Goal: Navigation & Orientation: Find specific page/section

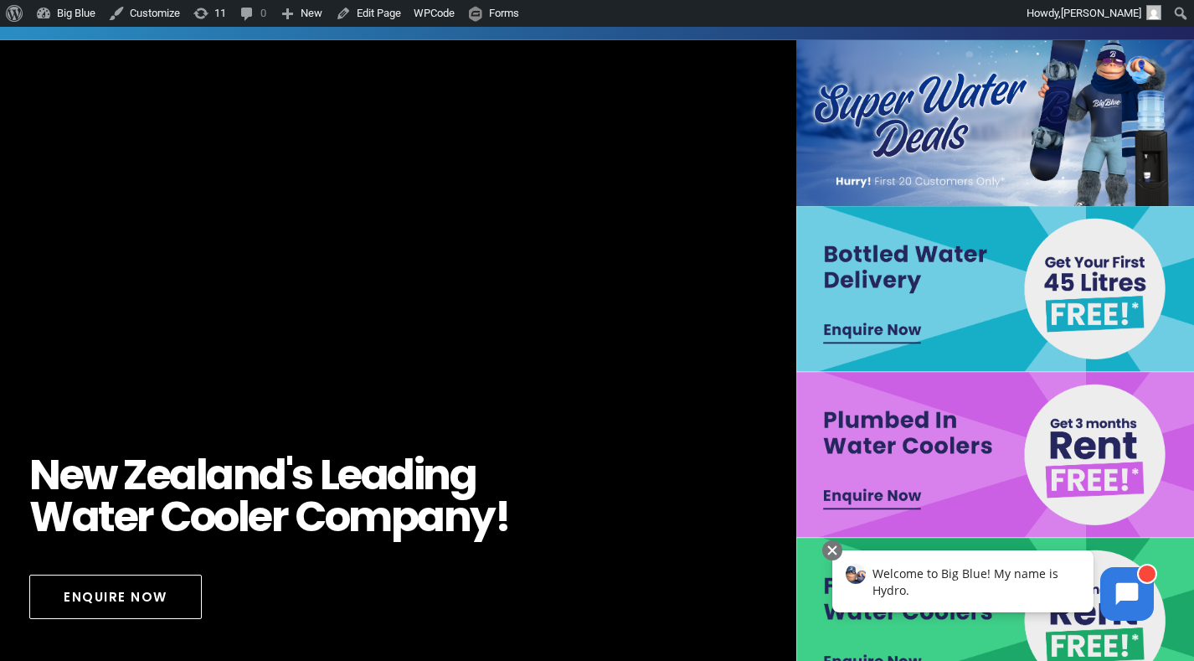
scroll to position [64, 0]
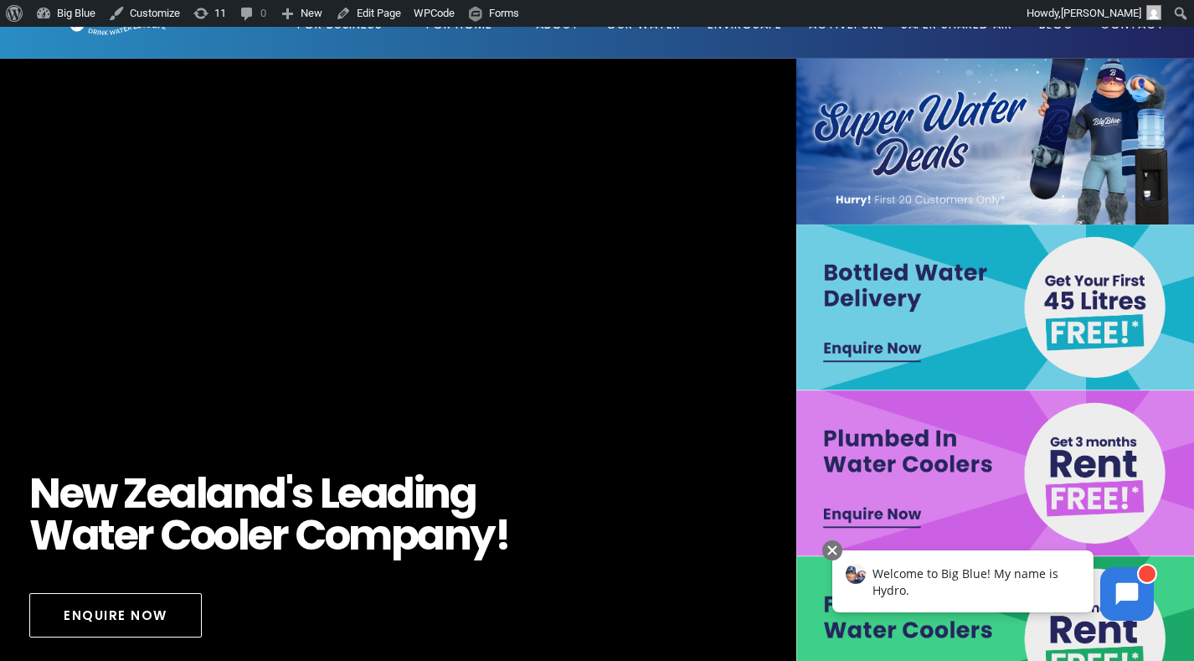
click at [1074, 306] on img at bounding box center [995, 307] width 399 height 166
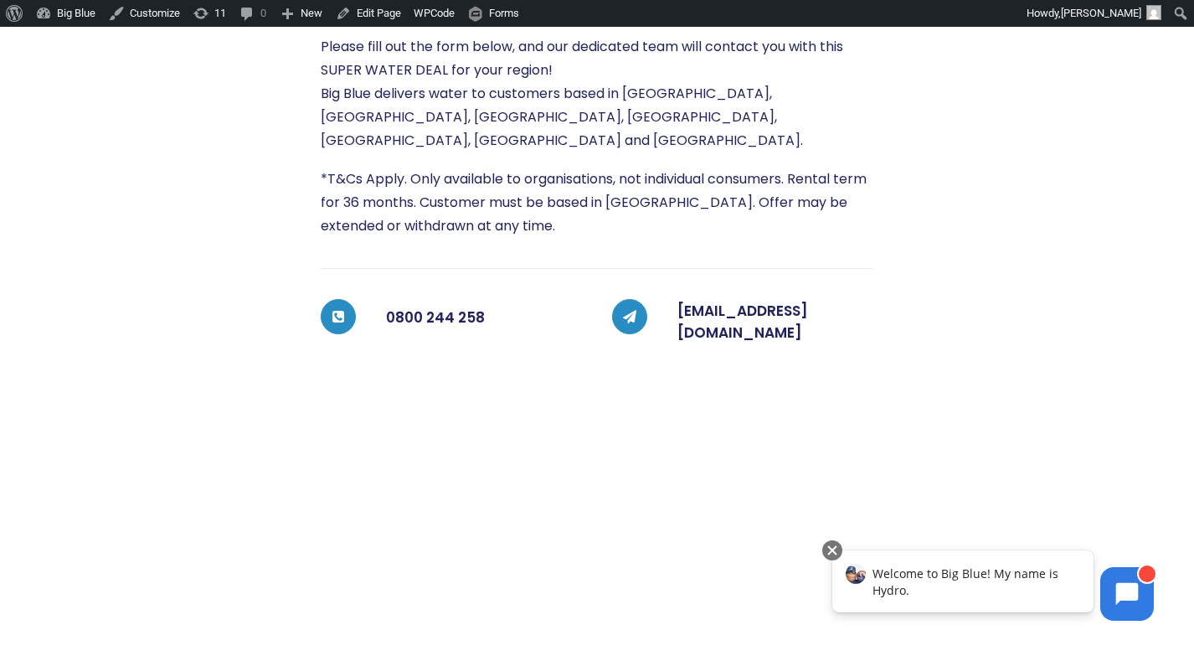
scroll to position [13, 0]
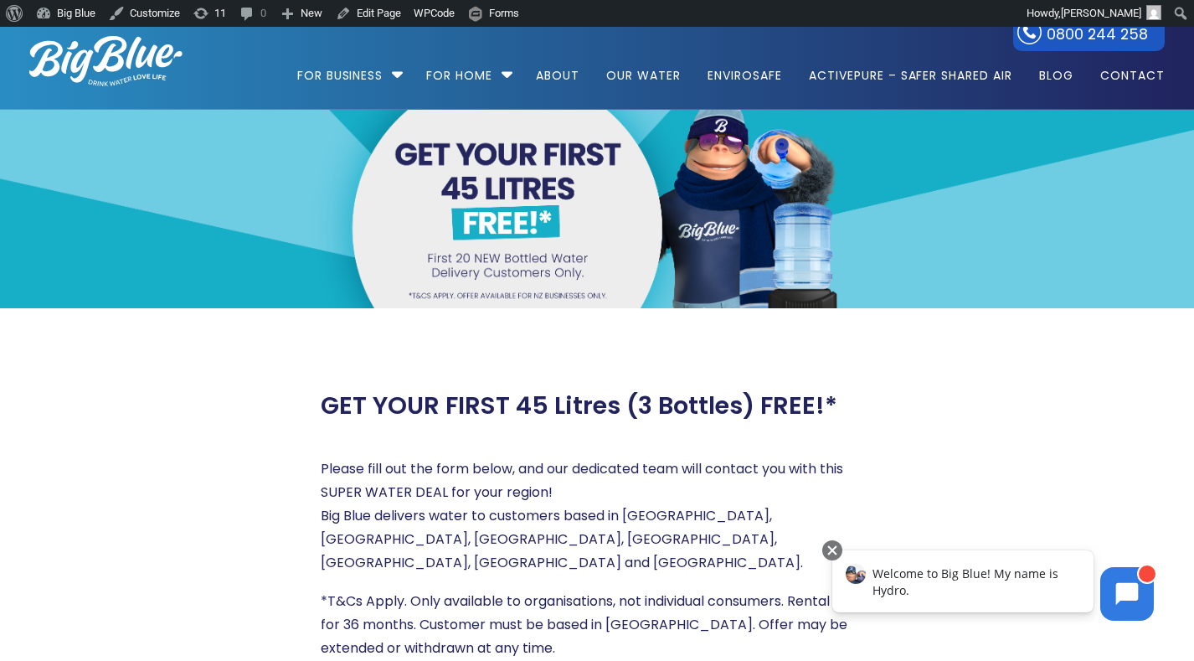
click at [75, 62] on img at bounding box center [105, 61] width 153 height 50
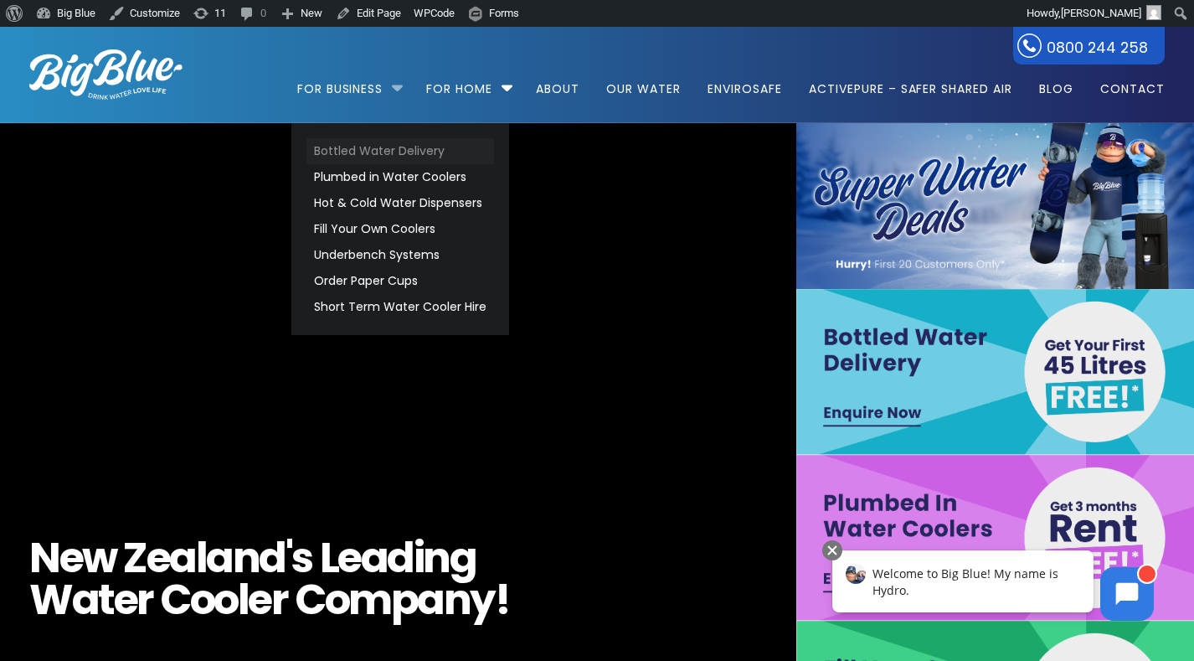
click at [344, 148] on link "Bottled Water Delivery" at bounding box center [400, 151] width 188 height 26
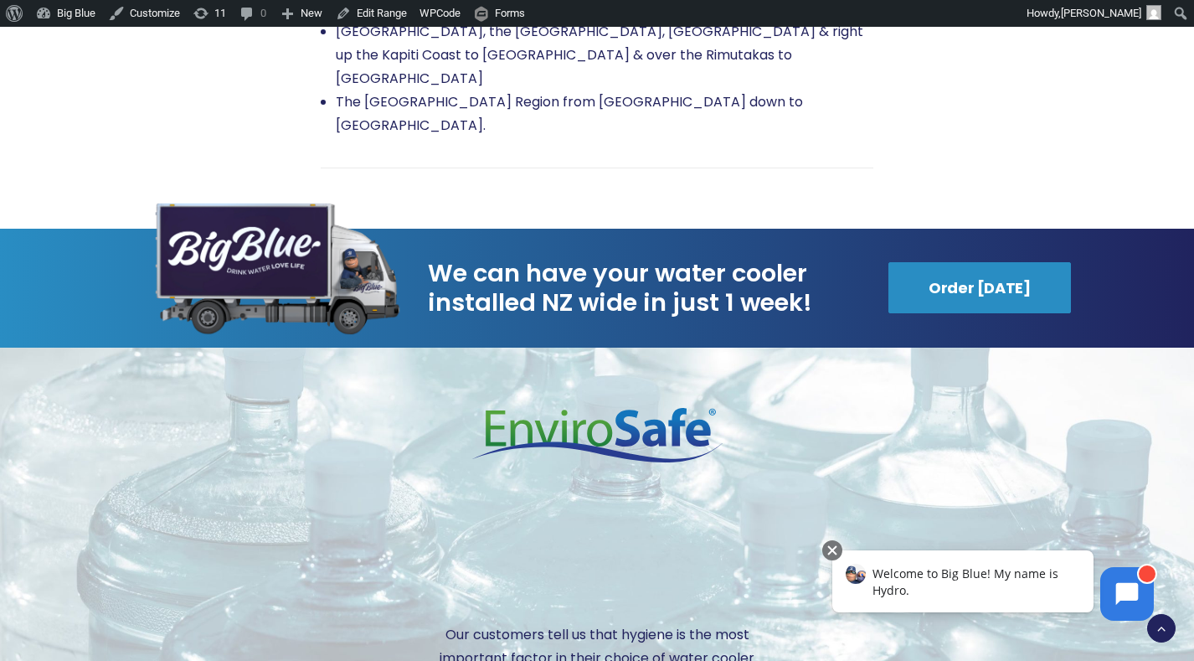
scroll to position [3284, 0]
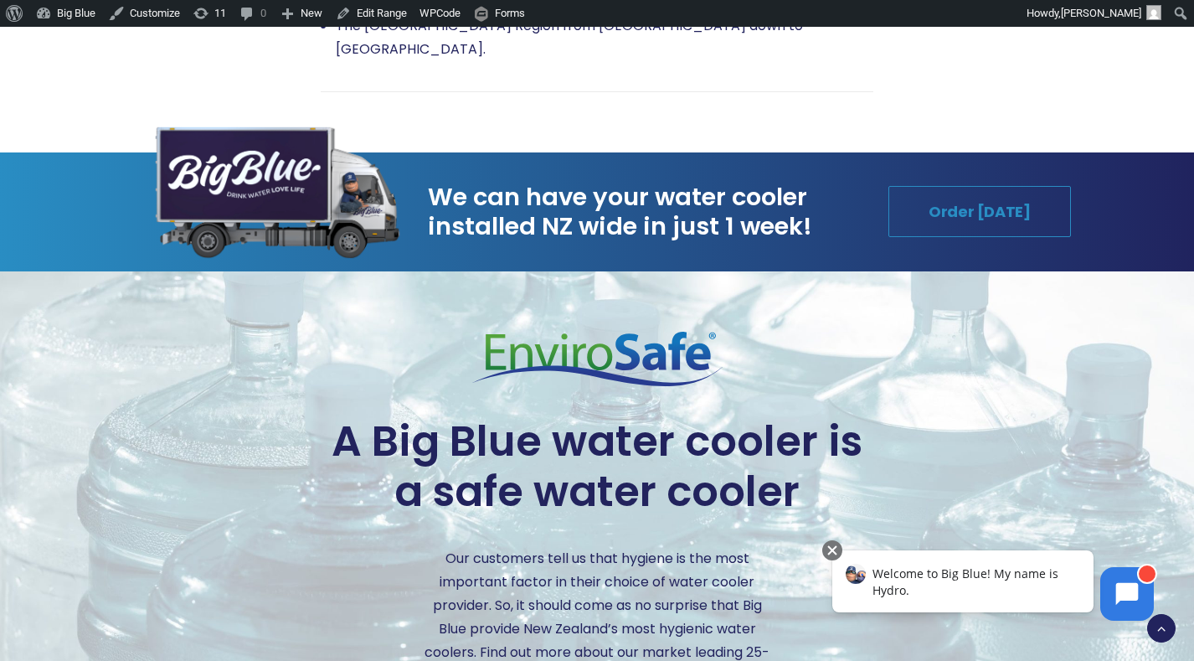
click at [947, 186] on link "Order [DATE]" at bounding box center [979, 211] width 183 height 51
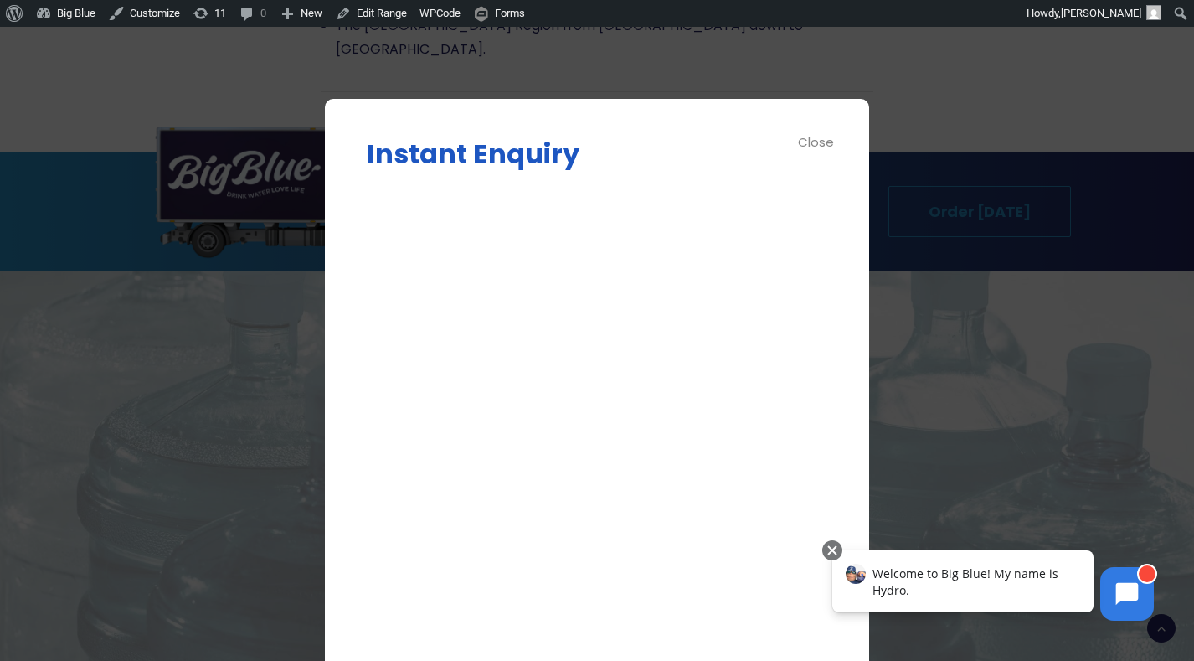
click at [947, 158] on div at bounding box center [597, 330] width 1194 height 661
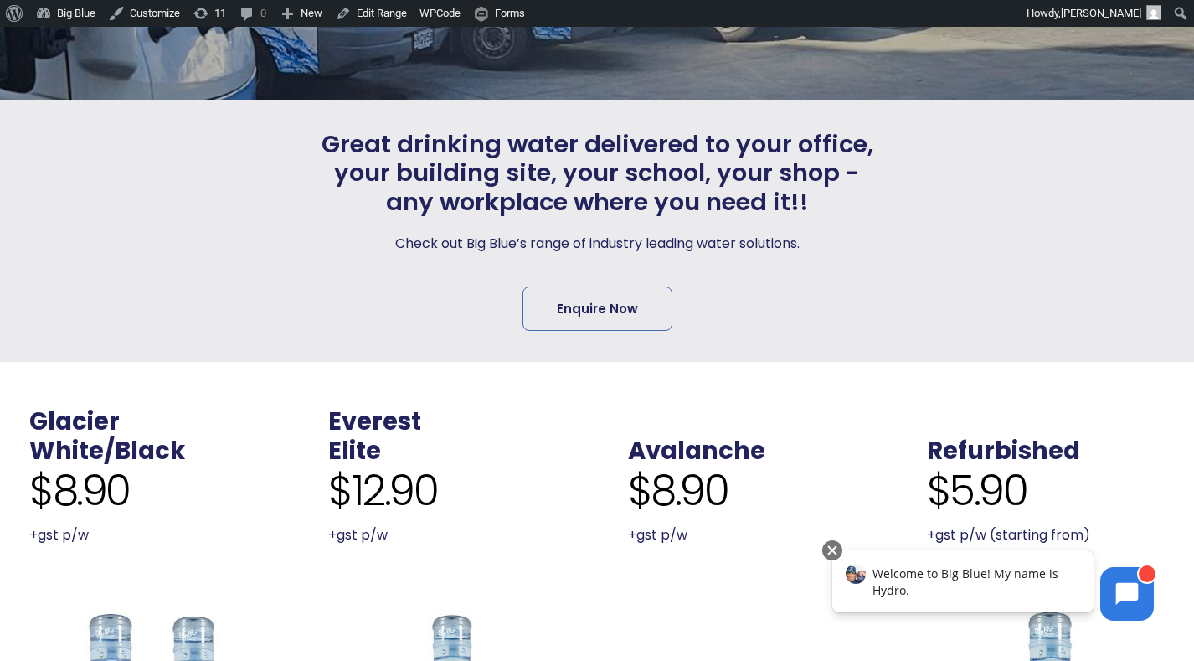
scroll to position [0, 0]
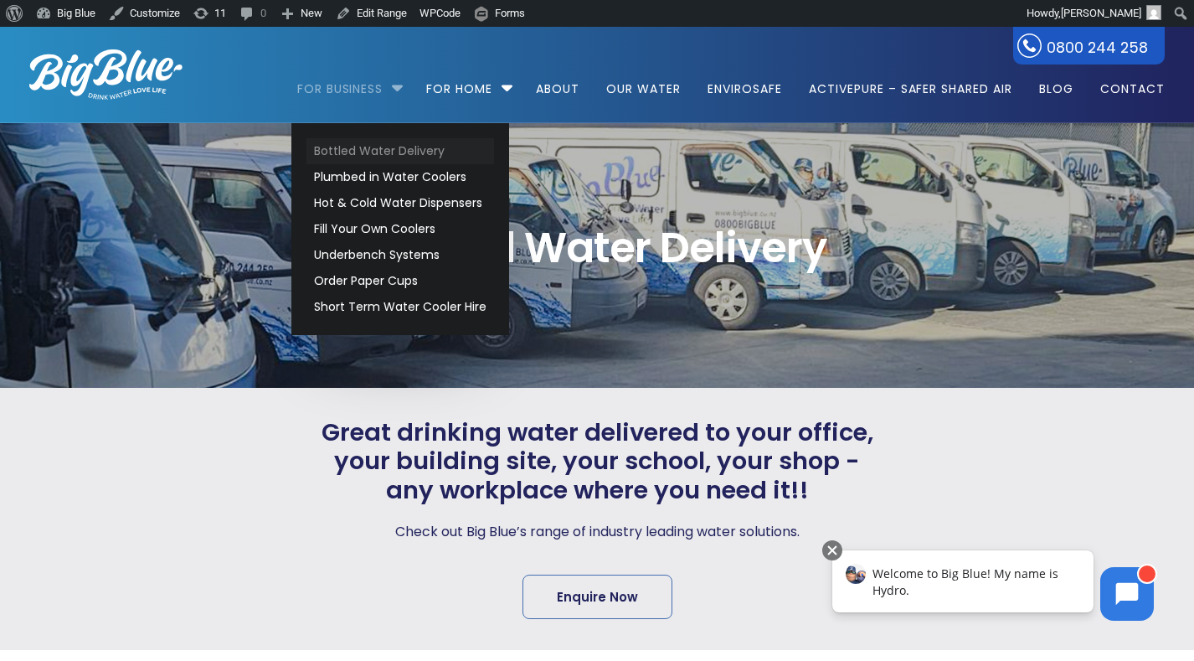
click at [360, 147] on link "Bottled Water Delivery" at bounding box center [400, 151] width 188 height 26
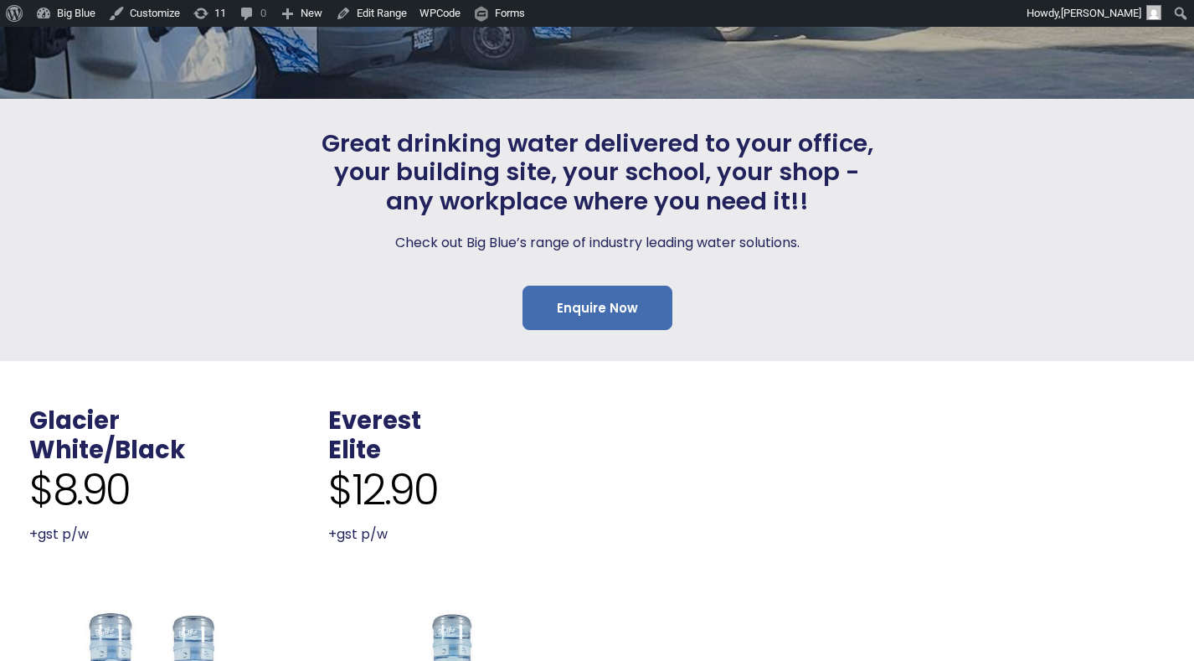
click at [620, 310] on link "Enquire Now" at bounding box center [597, 307] width 150 height 44
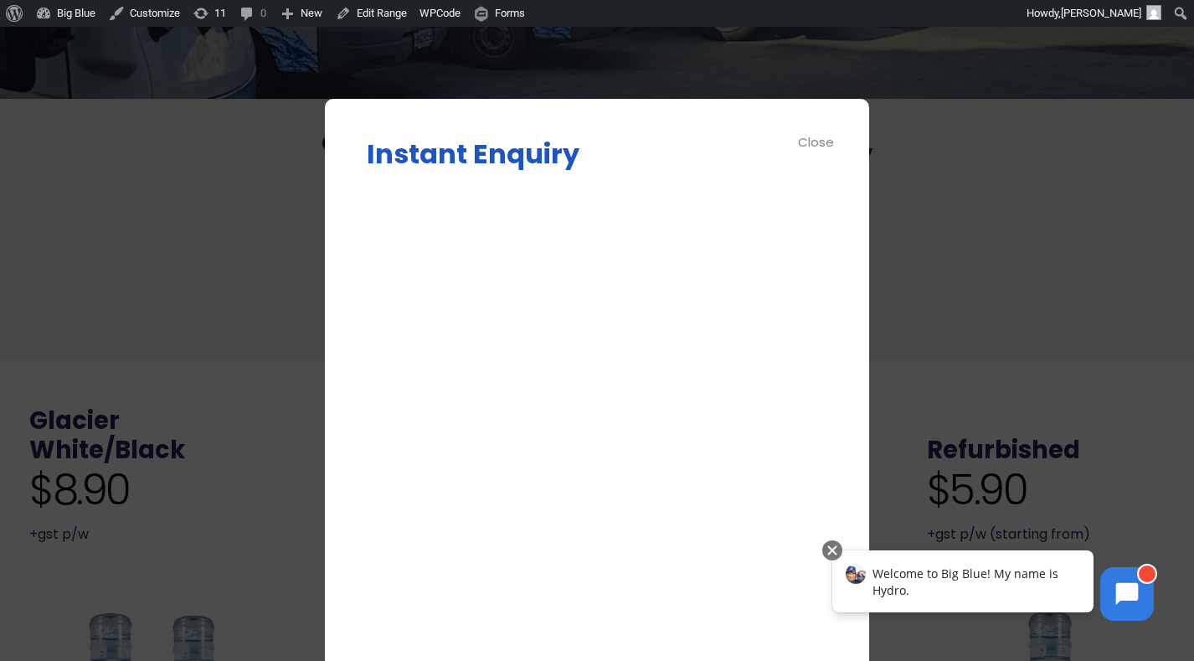
click at [802, 140] on div "Close" at bounding box center [817, 141] width 38 height 19
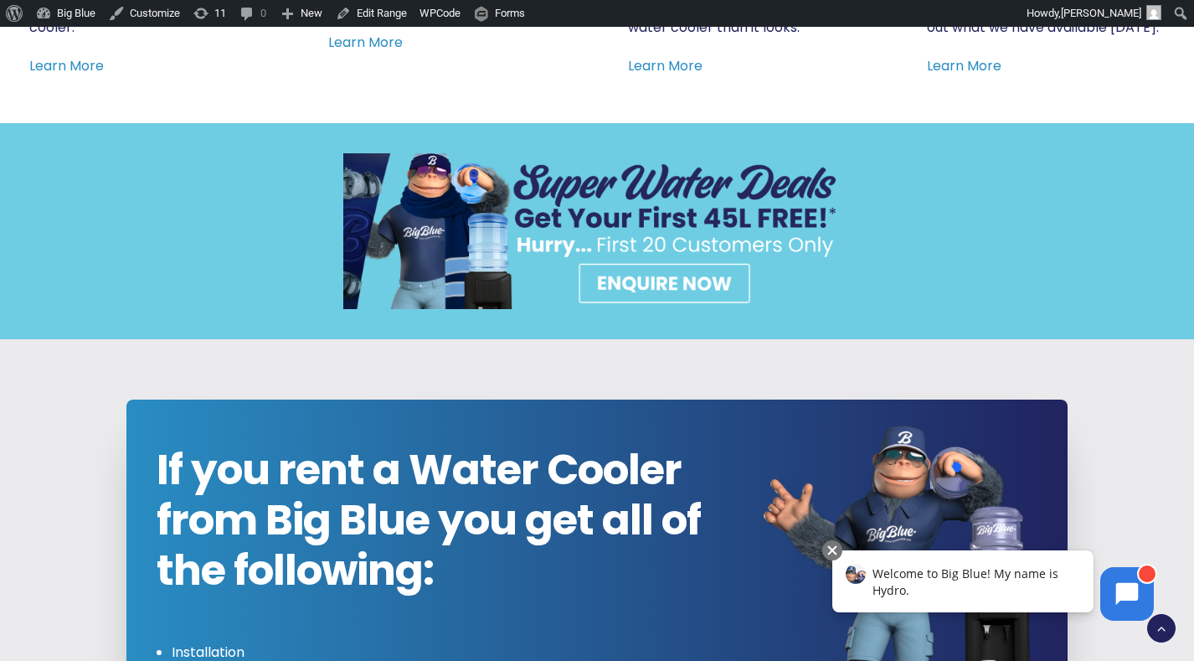
scroll to position [1422, 0]
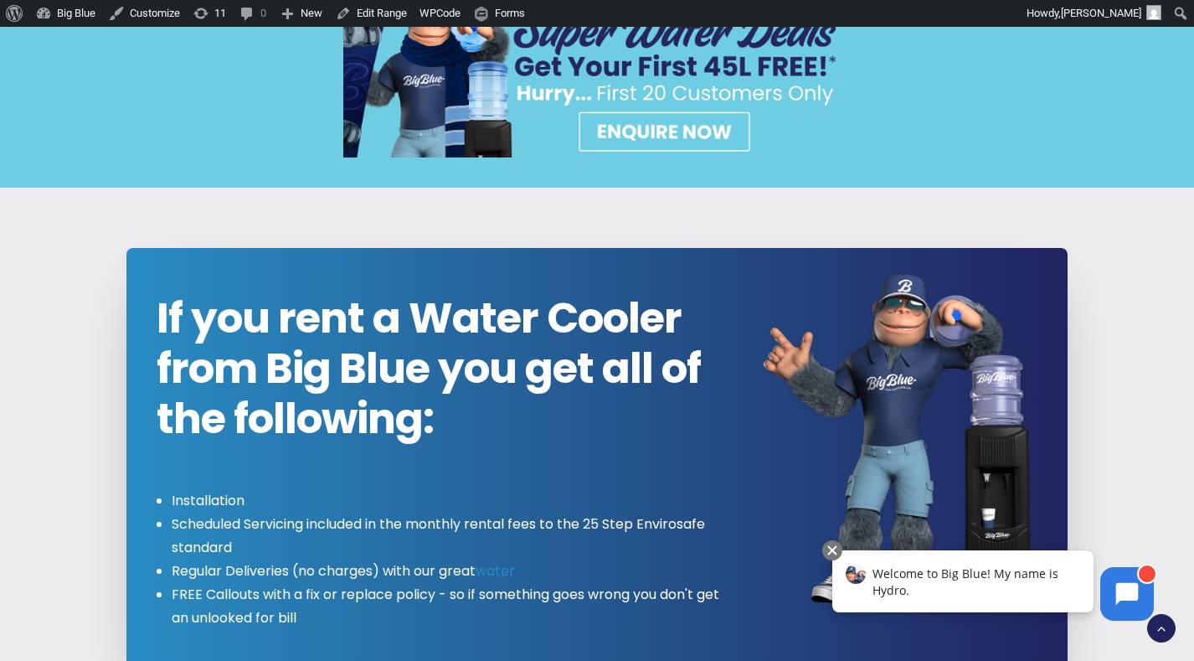
click at [686, 125] on img at bounding box center [596, 80] width 507 height 156
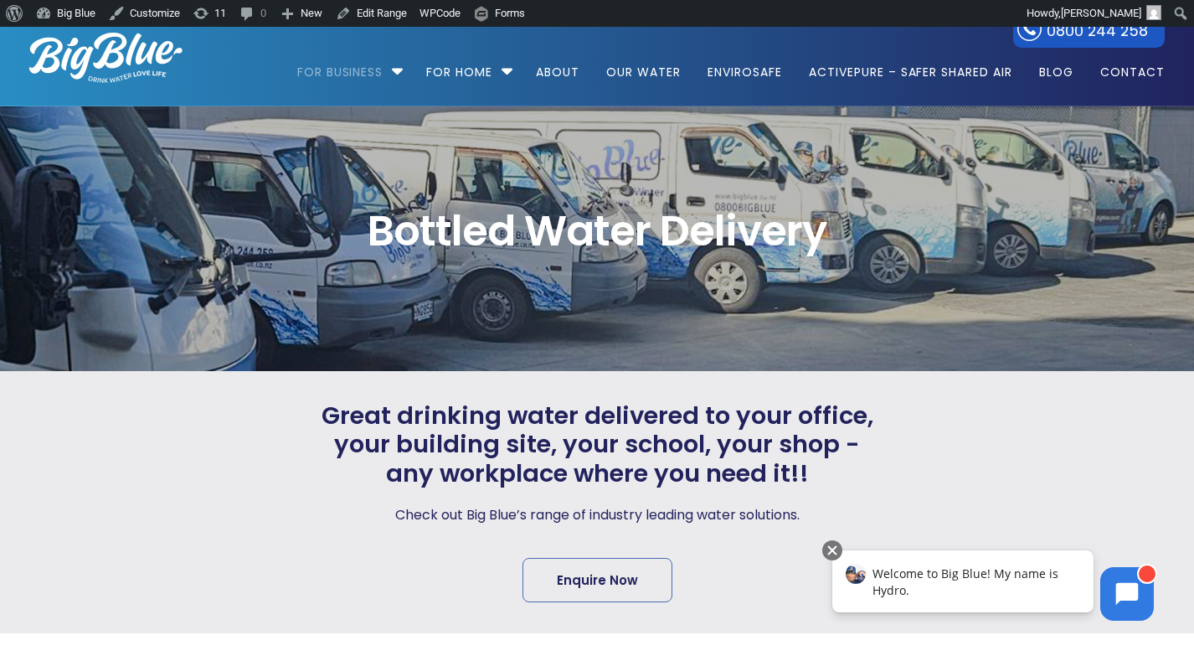
scroll to position [40, 0]
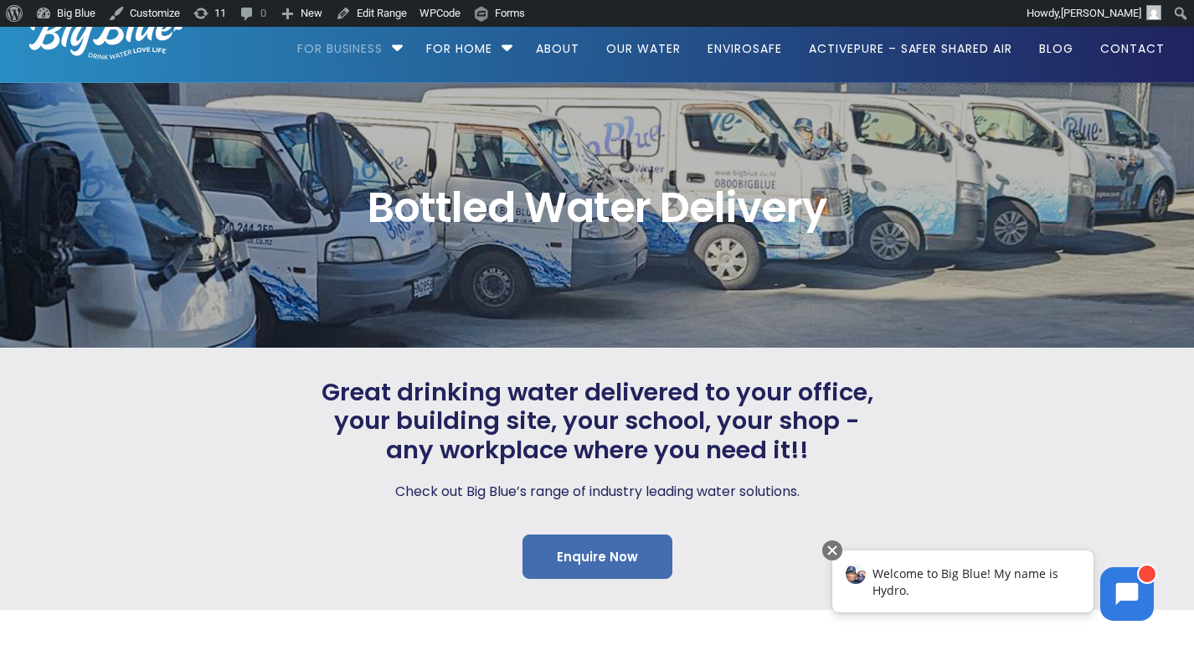
click at [608, 554] on link "Enquire Now" at bounding box center [597, 556] width 150 height 44
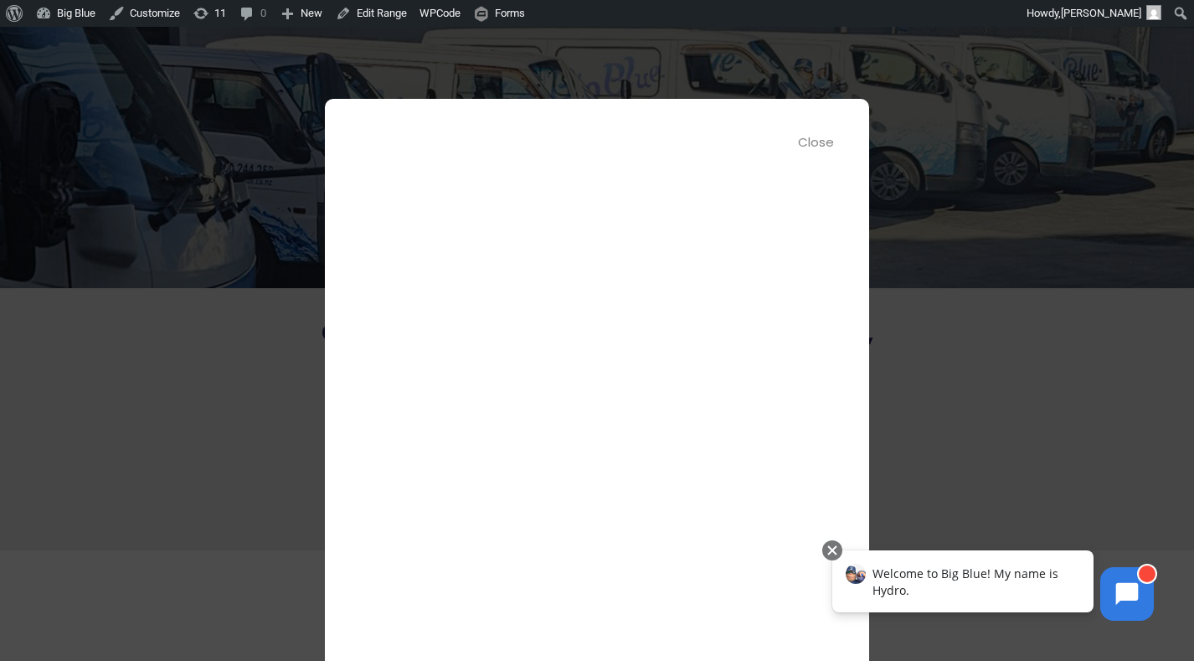
scroll to position [170, 0]
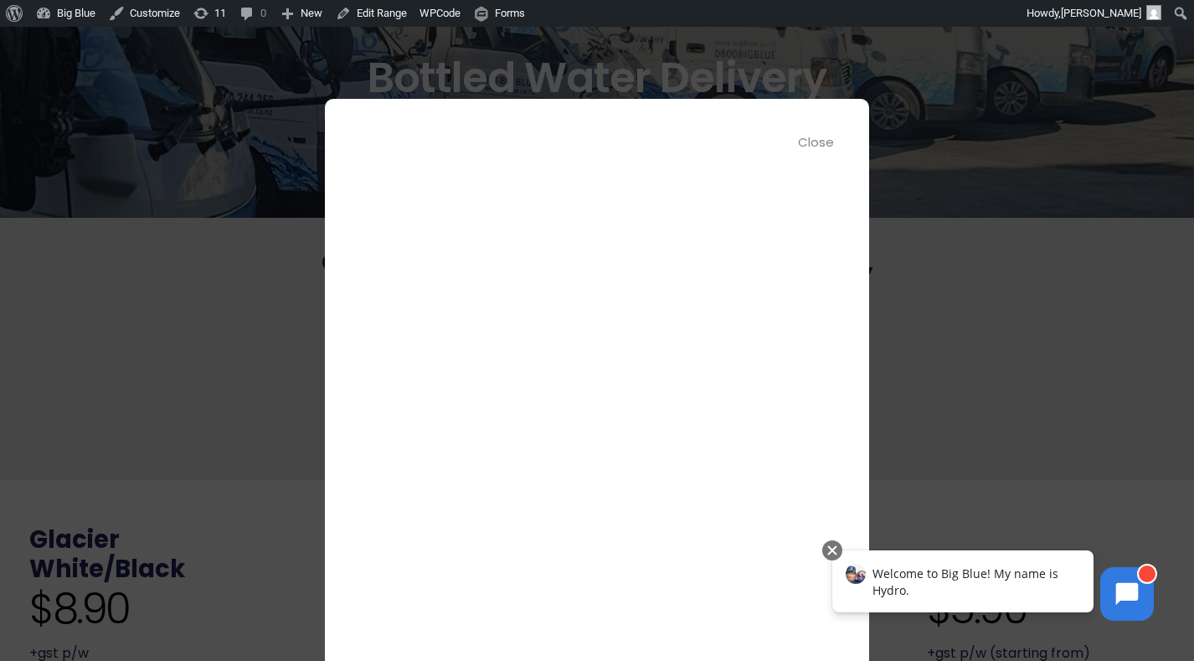
click at [816, 141] on div "Close" at bounding box center [817, 141] width 38 height 19
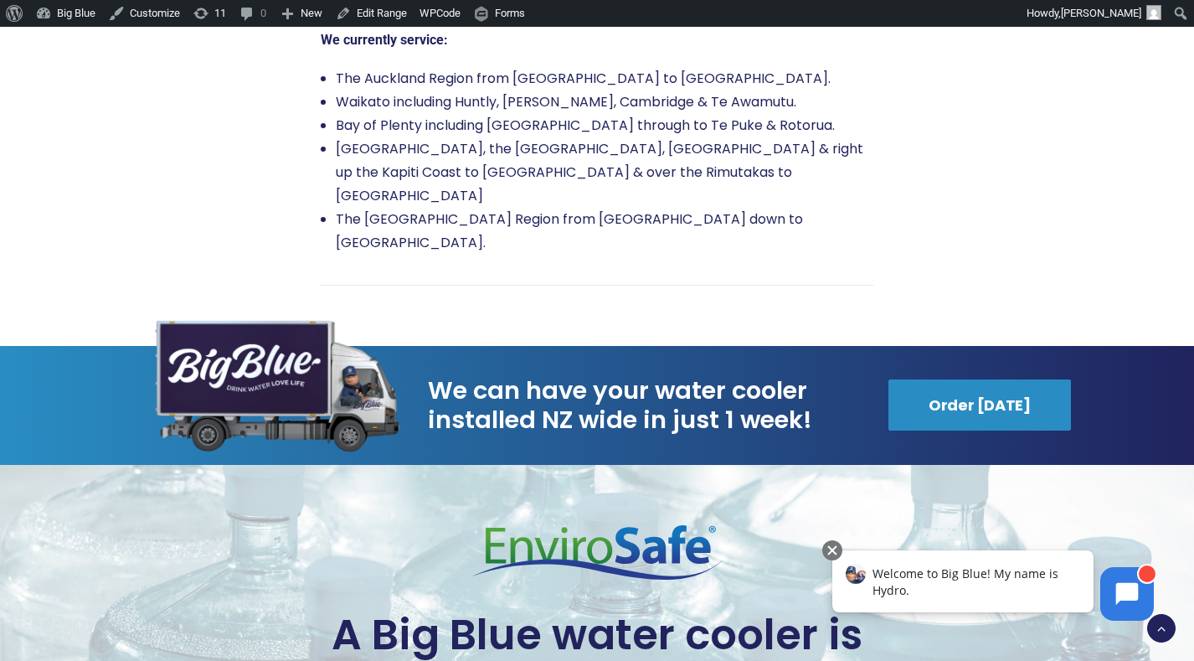
scroll to position [3259, 0]
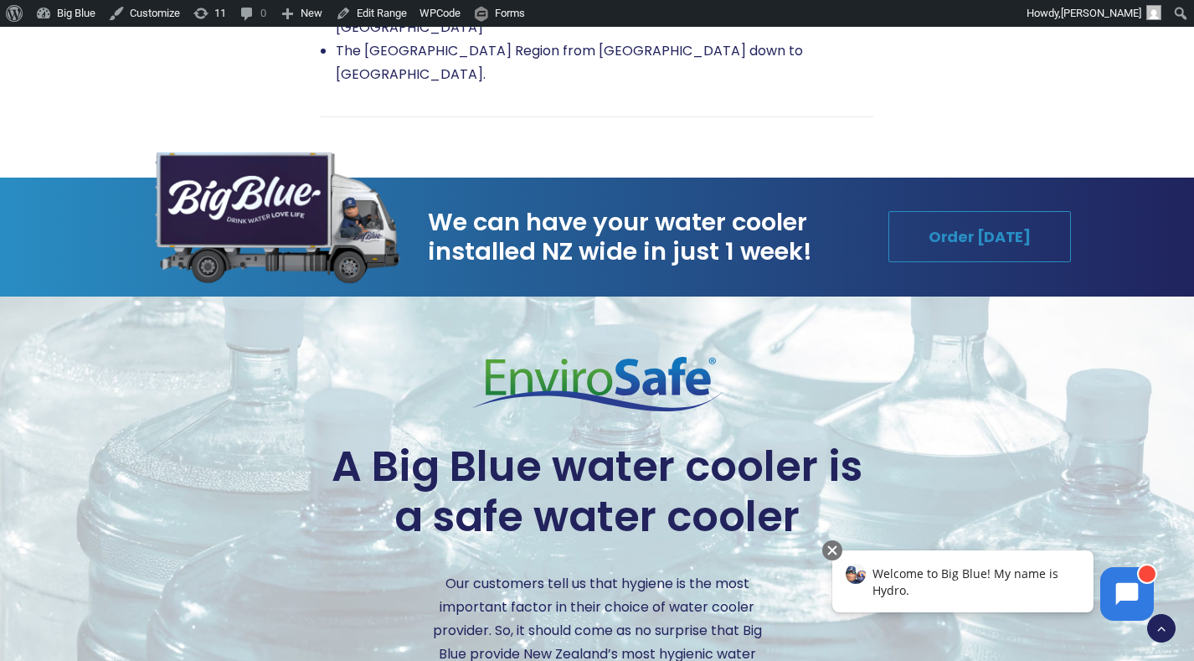
click at [957, 211] on link "Order Today" at bounding box center [979, 236] width 183 height 51
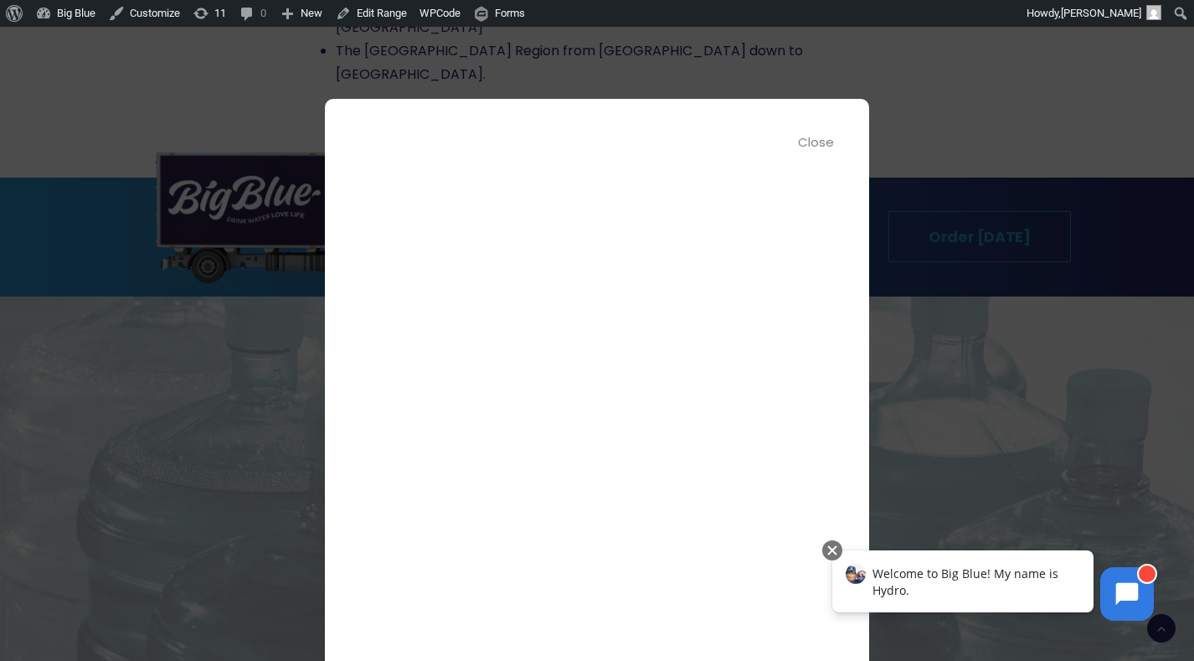
scroll to position [150, 0]
click at [805, 142] on div "Close" at bounding box center [817, 141] width 38 height 19
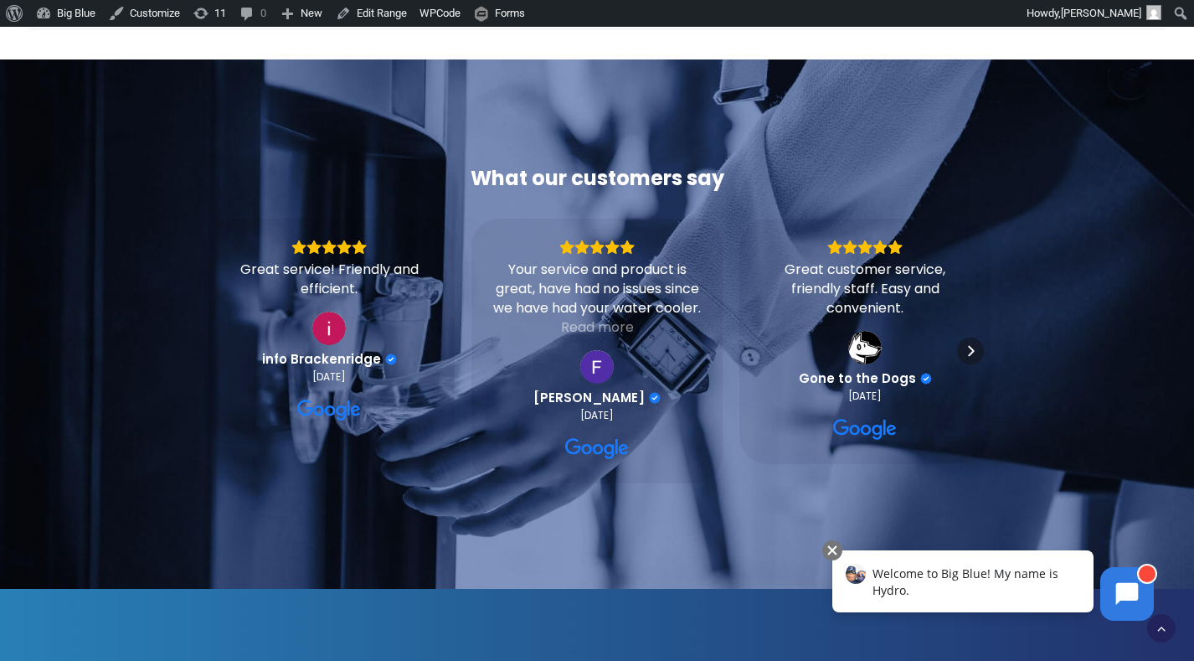
scroll to position [5301, 0]
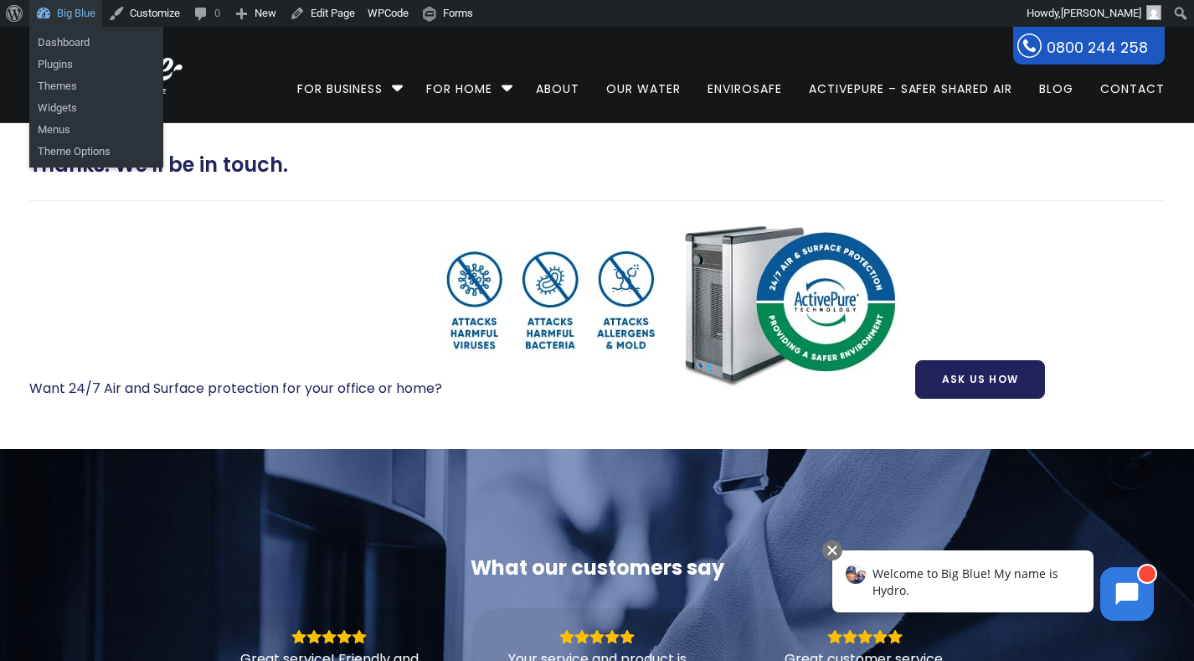
click at [77, 18] on link "Big Blue" at bounding box center [65, 13] width 73 height 27
click at [70, 45] on link "Dashboard" at bounding box center [96, 43] width 134 height 22
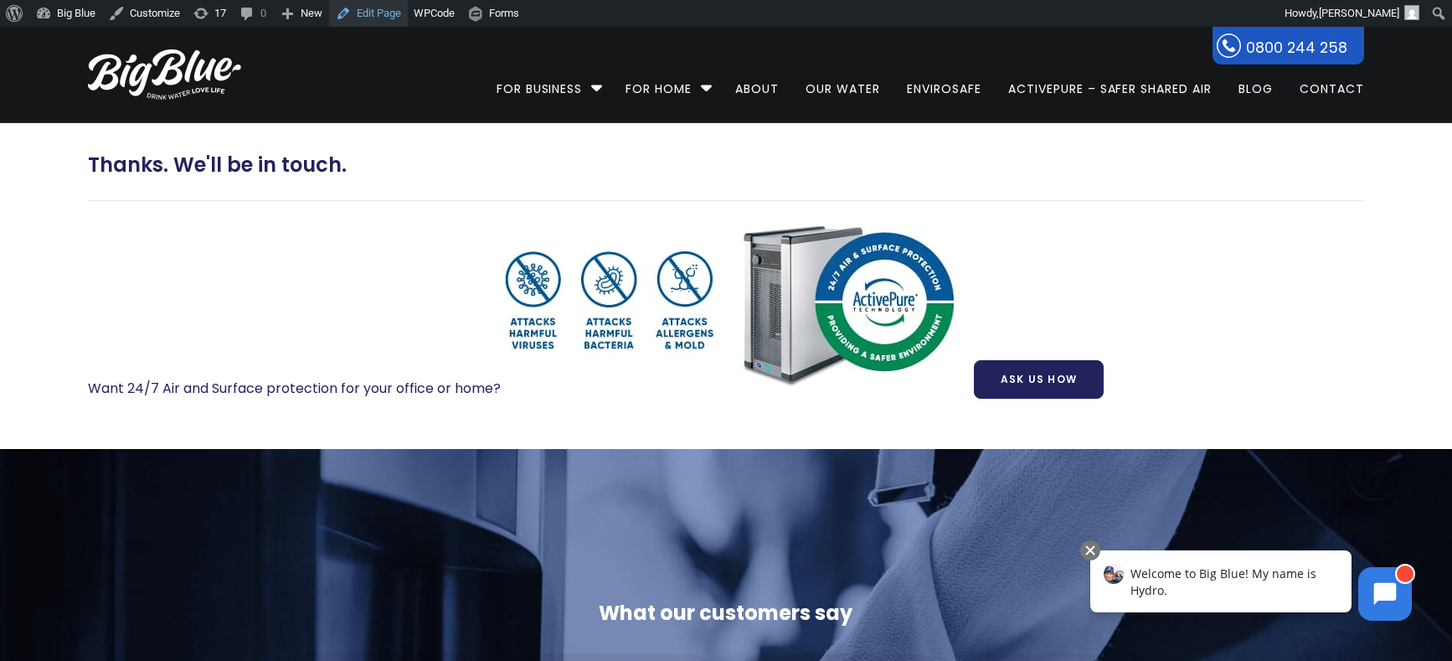
click at [374, 18] on link "Edit Page" at bounding box center [368, 13] width 79 height 27
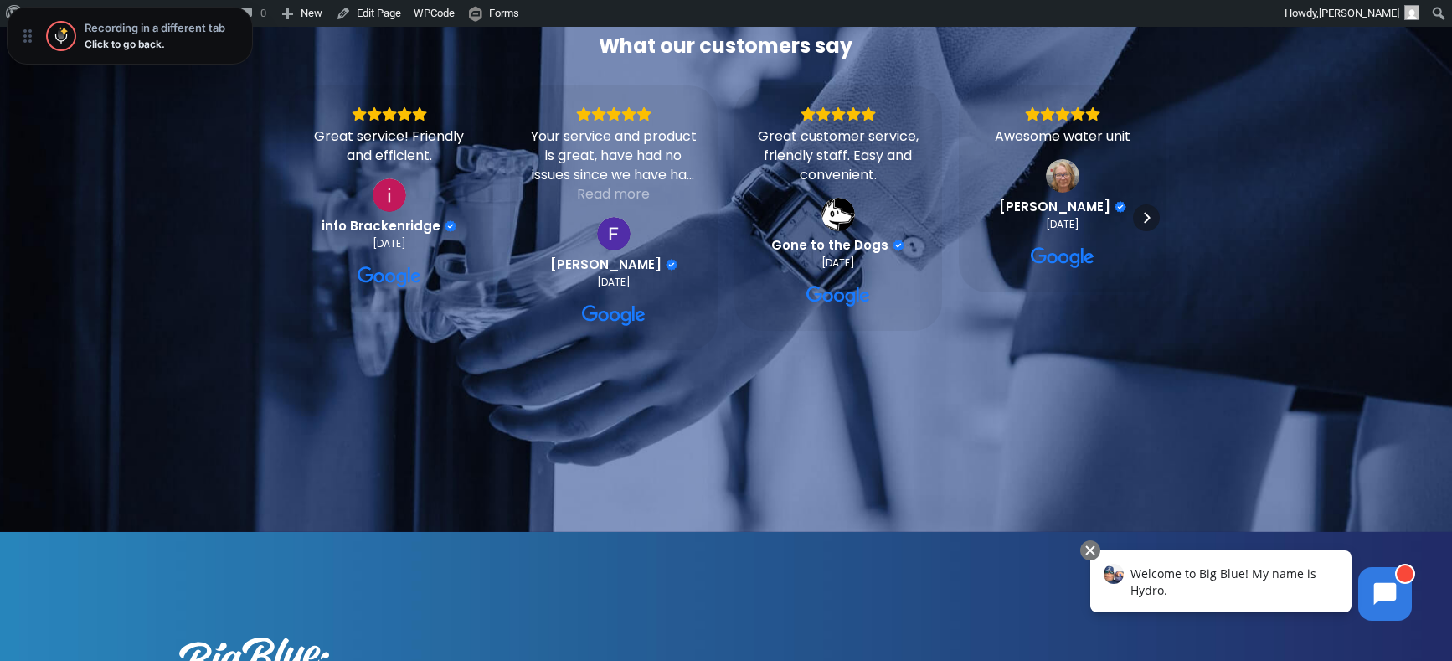
scroll to position [967, 0]
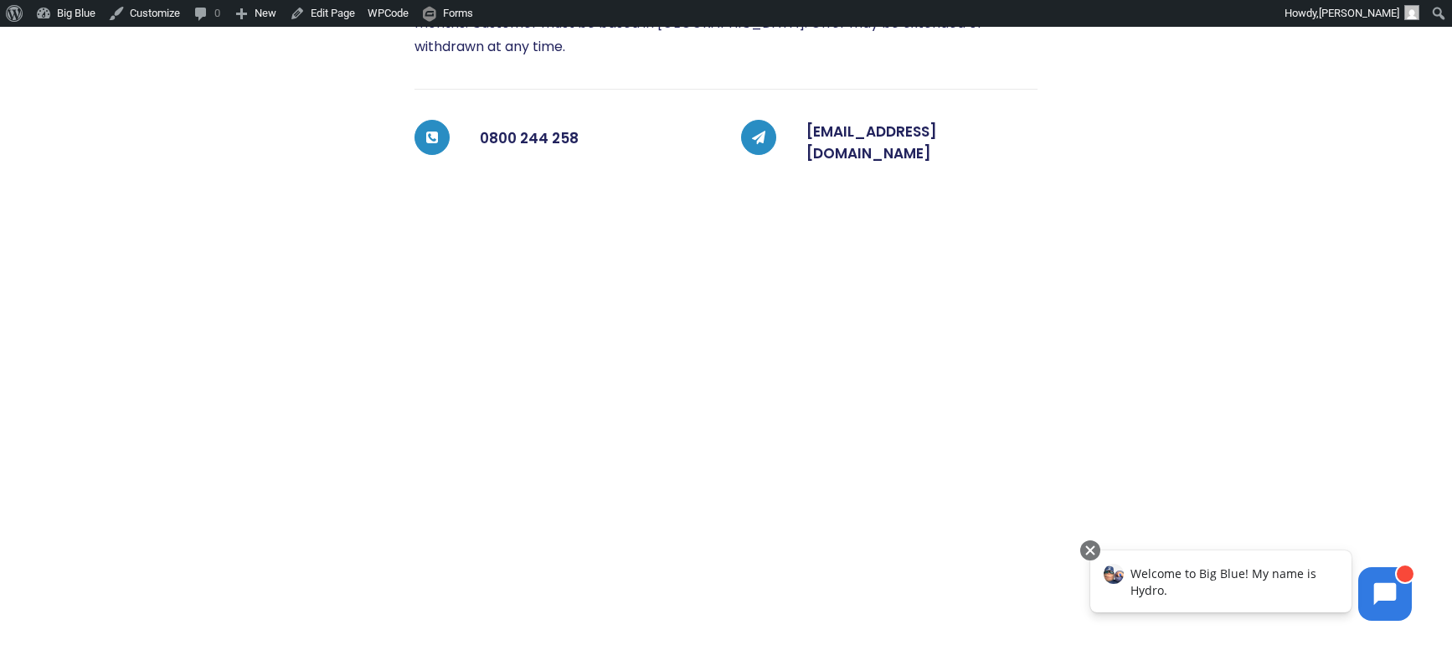
scroll to position [633, 0]
